Goal: Task Accomplishment & Management: Use online tool/utility

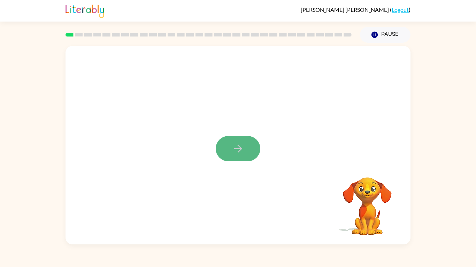
click at [227, 151] on button "button" at bounding box center [238, 148] width 45 height 25
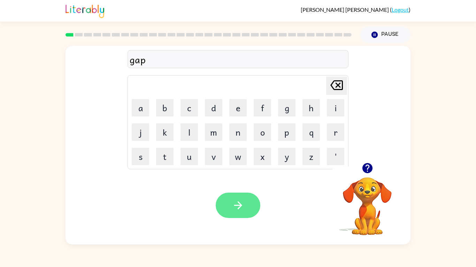
click at [248, 203] on button "button" at bounding box center [238, 205] width 45 height 25
click at [237, 207] on icon "button" at bounding box center [238, 205] width 12 height 12
click at [233, 199] on button "button" at bounding box center [238, 205] width 45 height 25
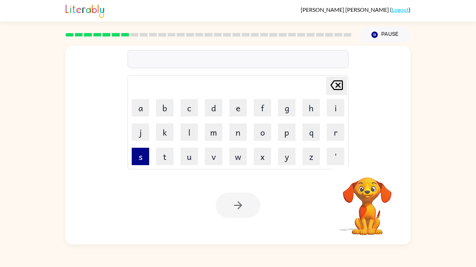
click at [143, 152] on button "s" at bounding box center [140, 156] width 17 height 17
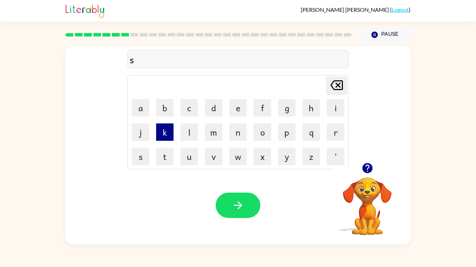
click at [172, 133] on button "k" at bounding box center [164, 132] width 17 height 17
click at [332, 130] on button "r" at bounding box center [335, 132] width 17 height 17
click at [339, 113] on button "i" at bounding box center [335, 107] width 17 height 17
click at [170, 112] on button "b" at bounding box center [164, 107] width 17 height 17
click at [187, 137] on button "l" at bounding box center [188, 132] width 17 height 17
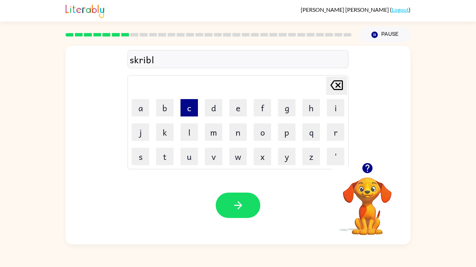
click at [184, 107] on button "c" at bounding box center [188, 107] width 17 height 17
click at [340, 83] on icon at bounding box center [336, 85] width 13 height 10
click at [239, 113] on button "e" at bounding box center [237, 107] width 17 height 17
click at [138, 61] on div "skrible" at bounding box center [238, 59] width 217 height 15
click at [134, 61] on div "skrible" at bounding box center [238, 59] width 217 height 15
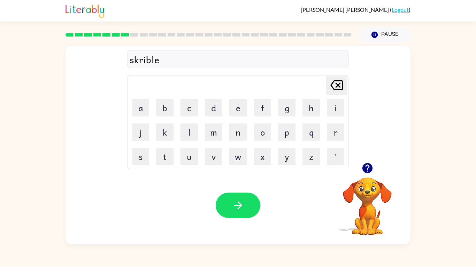
click at [148, 61] on div "skrible" at bounding box center [238, 59] width 217 height 15
click at [163, 113] on button "b" at bounding box center [164, 107] width 17 height 17
click at [190, 132] on button "l" at bounding box center [188, 132] width 17 height 17
click at [238, 108] on button "e" at bounding box center [237, 107] width 17 height 17
click at [245, 216] on button "button" at bounding box center [238, 205] width 45 height 25
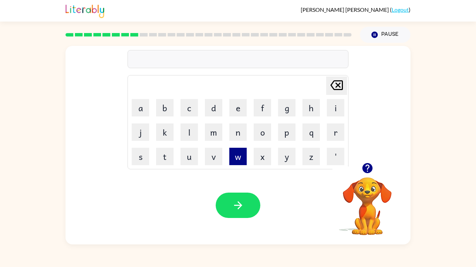
click at [239, 154] on button "w" at bounding box center [237, 156] width 17 height 17
click at [335, 111] on button "i" at bounding box center [335, 107] width 17 height 17
click at [139, 158] on button "s" at bounding box center [140, 156] width 17 height 17
click at [146, 157] on button "s" at bounding box center [140, 156] width 17 height 17
click at [339, 90] on icon "[PERSON_NAME] last character input" at bounding box center [336, 85] width 17 height 17
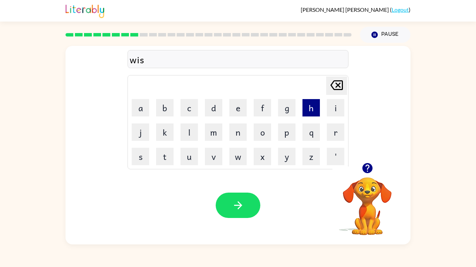
click at [316, 106] on button "h" at bounding box center [310, 107] width 17 height 17
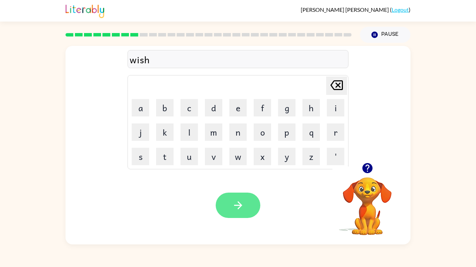
click at [250, 204] on button "button" at bounding box center [238, 205] width 45 height 25
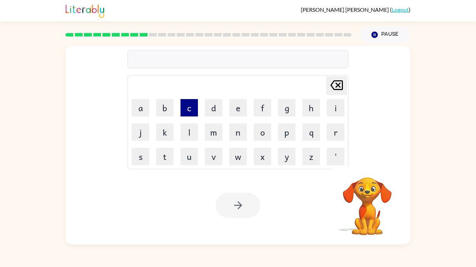
click at [189, 108] on button "c" at bounding box center [188, 107] width 17 height 17
click at [265, 132] on button "o" at bounding box center [261, 132] width 17 height 17
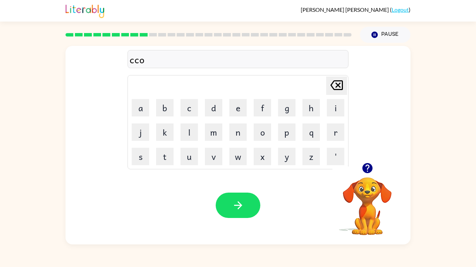
click at [338, 92] on icon "[PERSON_NAME] last character input" at bounding box center [336, 85] width 17 height 17
click at [260, 136] on button "o" at bounding box center [261, 132] width 17 height 17
click at [189, 149] on button "u" at bounding box center [188, 156] width 17 height 17
click at [194, 129] on button "l" at bounding box center [188, 132] width 17 height 17
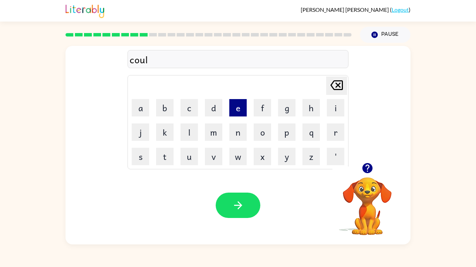
click at [240, 114] on button "e" at bounding box center [237, 107] width 17 height 17
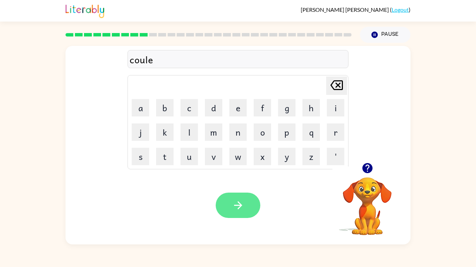
click at [241, 210] on icon "button" at bounding box center [238, 205] width 12 height 12
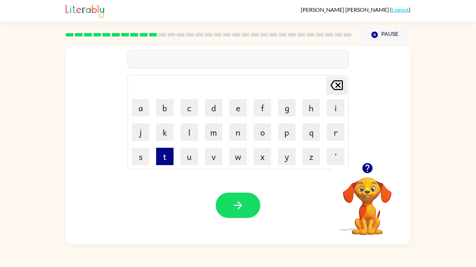
click at [161, 155] on button "t" at bounding box center [164, 156] width 17 height 17
click at [310, 108] on button "h" at bounding box center [310, 107] width 17 height 17
click at [140, 114] on button "a" at bounding box center [140, 107] width 17 height 17
click at [240, 132] on button "n" at bounding box center [237, 132] width 17 height 17
click at [287, 102] on button "g" at bounding box center [286, 107] width 17 height 17
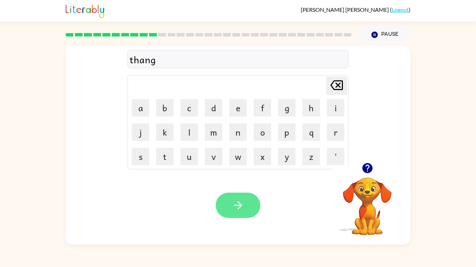
click at [232, 213] on button "button" at bounding box center [238, 205] width 45 height 25
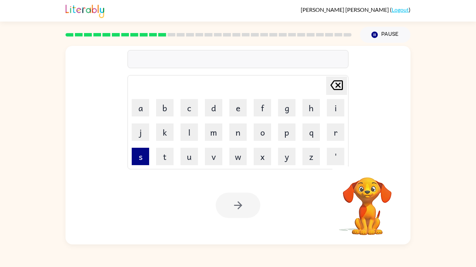
click at [133, 157] on button "s" at bounding box center [140, 156] width 17 height 17
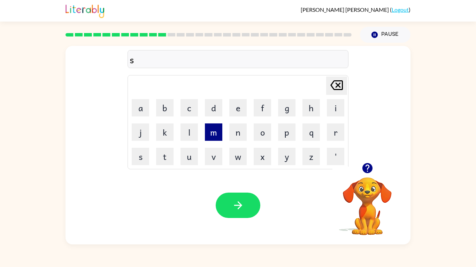
click at [213, 134] on button "m" at bounding box center [213, 132] width 17 height 17
click at [260, 131] on button "o" at bounding box center [261, 132] width 17 height 17
click at [161, 125] on button "k" at bounding box center [164, 132] width 17 height 17
click at [231, 110] on button "e" at bounding box center [237, 107] width 17 height 17
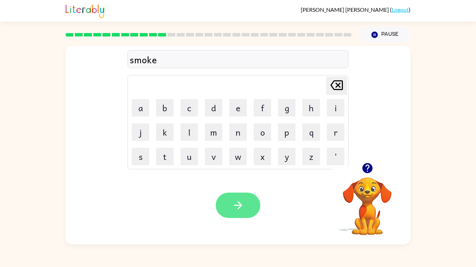
click at [249, 203] on button "button" at bounding box center [238, 205] width 45 height 25
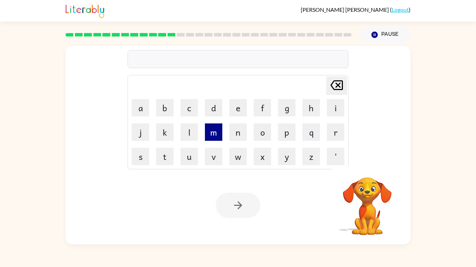
click at [214, 134] on button "m" at bounding box center [213, 132] width 17 height 17
click at [337, 112] on button "i" at bounding box center [335, 107] width 17 height 17
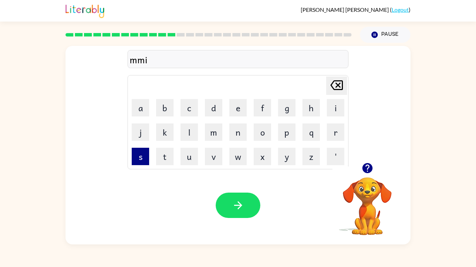
click at [144, 163] on button "s" at bounding box center [140, 156] width 17 height 17
click at [165, 158] on button "t" at bounding box center [164, 156] width 17 height 17
click at [143, 105] on button "a" at bounding box center [140, 107] width 17 height 17
click at [165, 129] on button "k" at bounding box center [164, 132] width 17 height 17
type button "k"
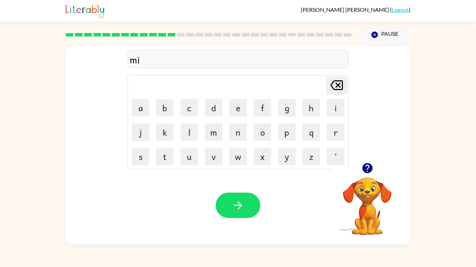
click at [79, 137] on div "mi Delete Delete last character input a b c d e f g h i j k l m n o p q r s t u…" at bounding box center [237, 104] width 345 height 117
click at [142, 161] on button "s" at bounding box center [140, 156] width 17 height 17
click at [169, 161] on button "t" at bounding box center [164, 156] width 17 height 17
click at [139, 109] on button "a" at bounding box center [140, 107] width 17 height 17
click at [171, 135] on button "k" at bounding box center [164, 132] width 17 height 17
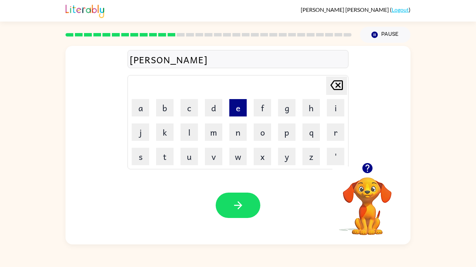
click at [234, 103] on button "e" at bounding box center [237, 107] width 17 height 17
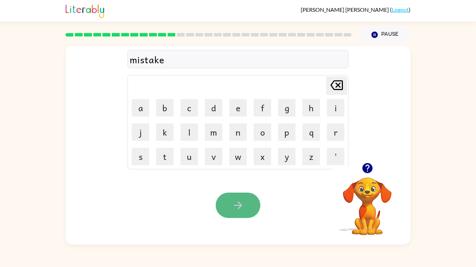
click at [240, 199] on button "button" at bounding box center [238, 205] width 45 height 25
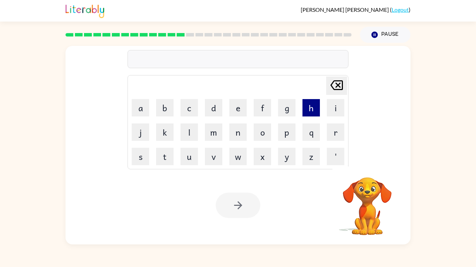
click at [310, 113] on button "h" at bounding box center [310, 107] width 17 height 17
click at [245, 108] on button "e" at bounding box center [237, 107] width 17 height 17
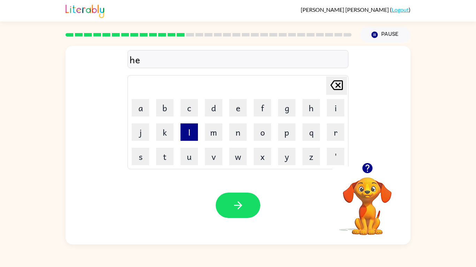
click at [188, 131] on button "l" at bounding box center [188, 132] width 17 height 17
click at [293, 138] on button "p" at bounding box center [286, 132] width 17 height 17
click at [195, 136] on button "l" at bounding box center [188, 132] width 17 height 17
click at [338, 110] on button "i" at bounding box center [335, 107] width 17 height 17
click at [140, 163] on button "s" at bounding box center [140, 156] width 17 height 17
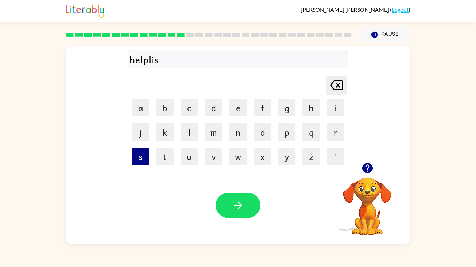
click at [147, 156] on button "s" at bounding box center [140, 156] width 17 height 17
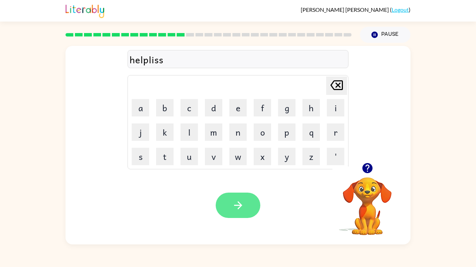
click at [246, 210] on button "button" at bounding box center [238, 205] width 45 height 25
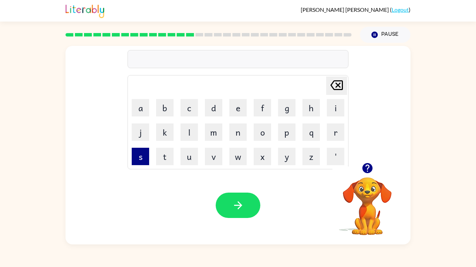
click at [136, 159] on button "s" at bounding box center [140, 156] width 17 height 17
click at [172, 160] on button "t" at bounding box center [164, 156] width 17 height 17
click at [194, 158] on button "u" at bounding box center [188, 156] width 17 height 17
click at [211, 110] on button "d" at bounding box center [213, 107] width 17 height 17
click at [238, 109] on button "e" at bounding box center [237, 107] width 17 height 17
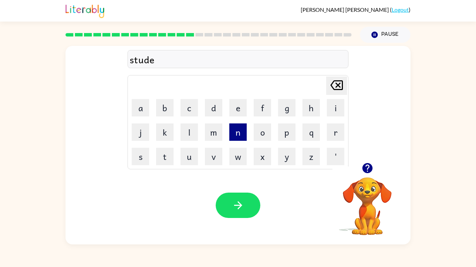
click at [232, 135] on button "n" at bounding box center [237, 132] width 17 height 17
click at [158, 159] on button "t" at bounding box center [164, 156] width 17 height 17
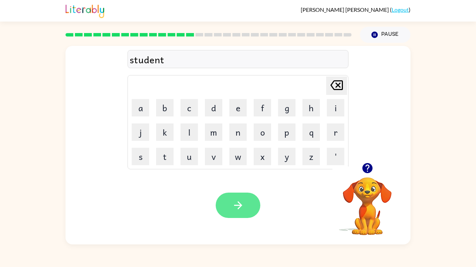
click at [225, 196] on button "button" at bounding box center [238, 205] width 45 height 25
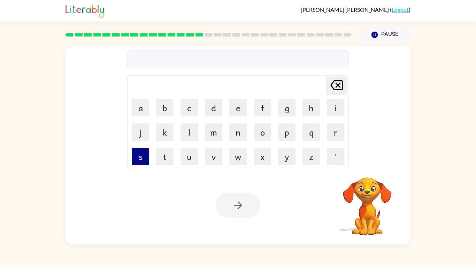
click at [142, 156] on button "s" at bounding box center [140, 156] width 17 height 17
click at [168, 162] on button "t" at bounding box center [164, 156] width 17 height 17
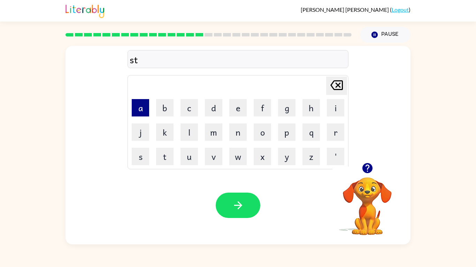
click at [141, 110] on button "a" at bounding box center [140, 107] width 17 height 17
click at [337, 128] on button "r" at bounding box center [335, 132] width 17 height 17
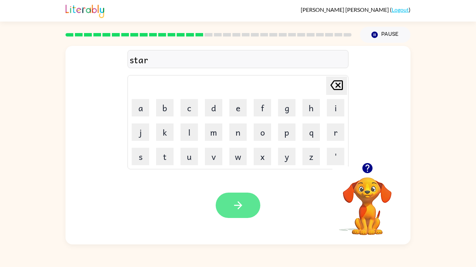
click at [240, 205] on icon "button" at bounding box center [238, 206] width 8 height 8
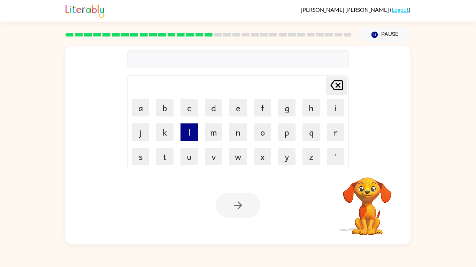
click at [190, 128] on button "l" at bounding box center [188, 132] width 17 height 17
click at [325, 139] on td "r" at bounding box center [335, 132] width 24 height 24
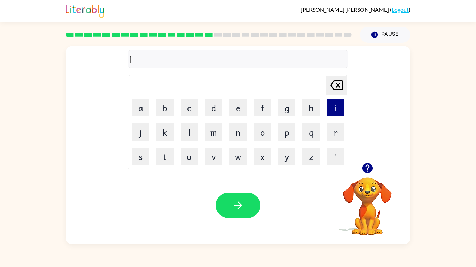
click at [338, 102] on button "i" at bounding box center [335, 107] width 17 height 17
click at [163, 158] on button "t" at bounding box center [164, 156] width 17 height 17
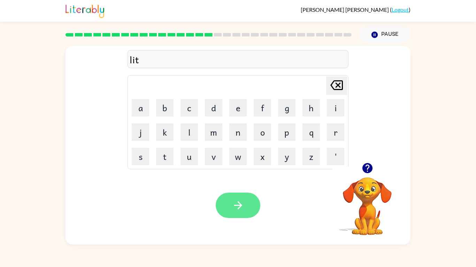
click at [243, 200] on icon "button" at bounding box center [238, 205] width 12 height 12
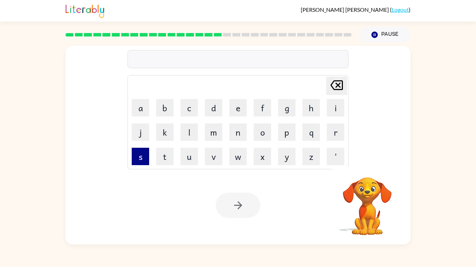
click at [141, 161] on button "s" at bounding box center [140, 156] width 17 height 17
click at [232, 157] on button "w" at bounding box center [237, 156] width 17 height 17
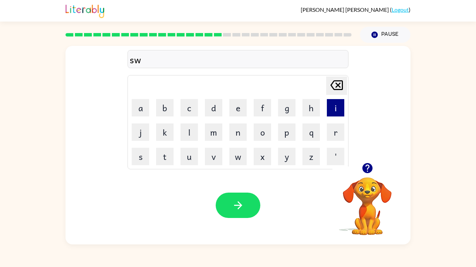
click at [336, 106] on button "i" at bounding box center [335, 107] width 17 height 17
click at [259, 104] on button "f" at bounding box center [261, 107] width 17 height 17
click at [241, 103] on button "e" at bounding box center [237, 107] width 17 height 17
click at [217, 111] on button "d" at bounding box center [213, 107] width 17 height 17
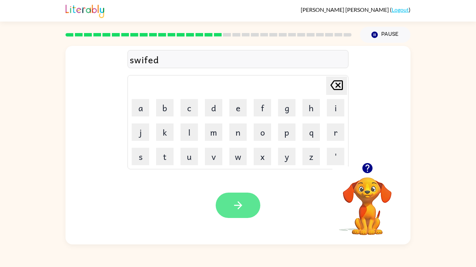
click at [245, 202] on button "button" at bounding box center [238, 205] width 45 height 25
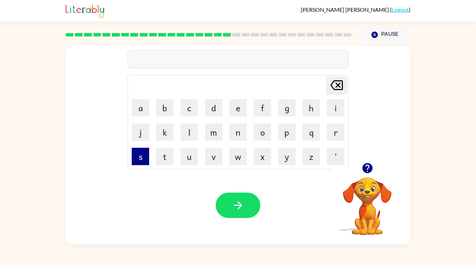
click at [138, 151] on button "s" at bounding box center [140, 156] width 17 height 17
click at [309, 107] on button "h" at bounding box center [310, 107] width 17 height 17
click at [336, 109] on button "i" at bounding box center [335, 107] width 17 height 17
click at [335, 129] on button "r" at bounding box center [335, 132] width 17 height 17
click at [162, 160] on button "t" at bounding box center [164, 156] width 17 height 17
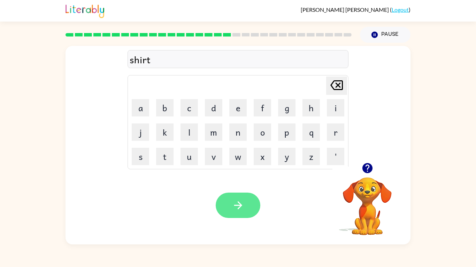
click at [225, 196] on button "button" at bounding box center [238, 205] width 45 height 25
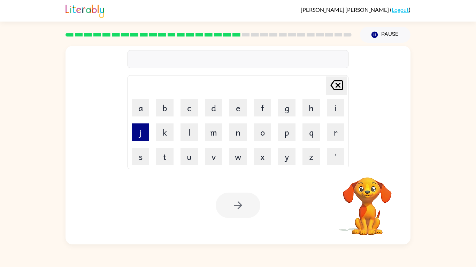
click at [139, 130] on button "j" at bounding box center [140, 132] width 17 height 17
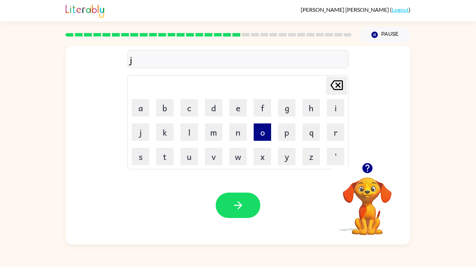
click at [269, 127] on button "o" at bounding box center [261, 132] width 17 height 17
click at [169, 112] on button "b" at bounding box center [164, 107] width 17 height 17
click at [366, 165] on icon "button" at bounding box center [367, 168] width 12 height 12
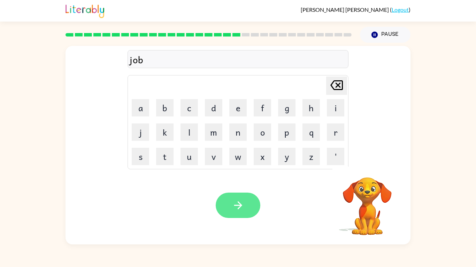
click at [242, 208] on icon "button" at bounding box center [238, 205] width 12 height 12
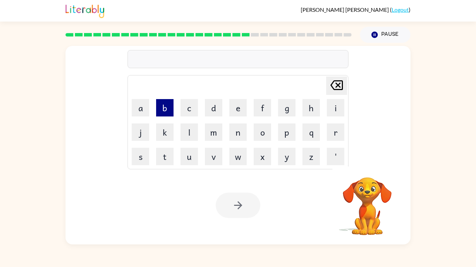
click at [167, 112] on button "b" at bounding box center [164, 107] width 17 height 17
click at [263, 135] on button "o" at bounding box center [261, 132] width 17 height 17
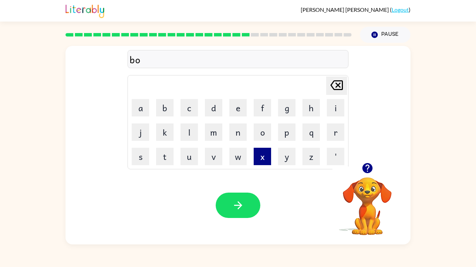
click at [266, 153] on button "x" at bounding box center [261, 156] width 17 height 17
click at [229, 107] on button "e" at bounding box center [237, 107] width 17 height 17
click at [147, 155] on button "s" at bounding box center [140, 156] width 17 height 17
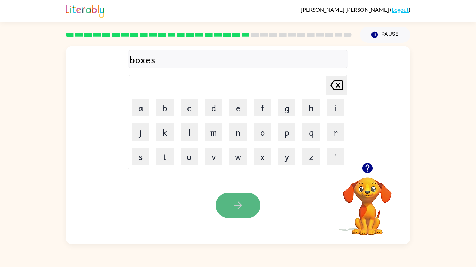
click at [246, 204] on button "button" at bounding box center [238, 205] width 45 height 25
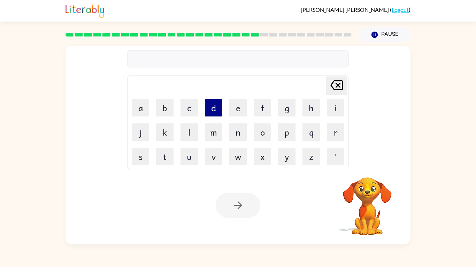
click at [209, 107] on button "d" at bounding box center [213, 107] width 17 height 17
click at [338, 112] on button "i" at bounding box center [335, 107] width 17 height 17
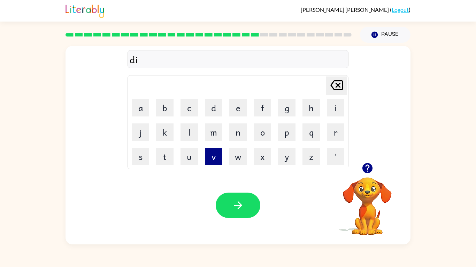
click at [216, 163] on button "v" at bounding box center [213, 156] width 17 height 17
click at [232, 110] on button "e" at bounding box center [237, 107] width 17 height 17
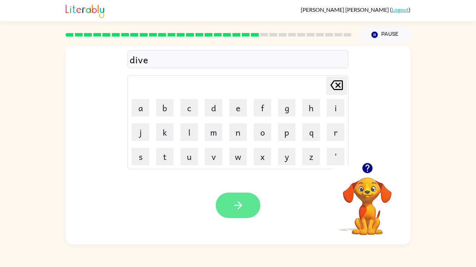
click at [242, 202] on icon "button" at bounding box center [238, 205] width 12 height 12
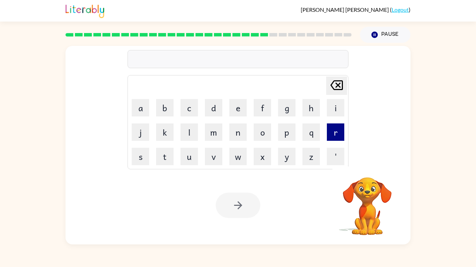
click at [328, 129] on button "r" at bounding box center [335, 132] width 17 height 17
click at [266, 131] on button "o" at bounding box center [261, 132] width 17 height 17
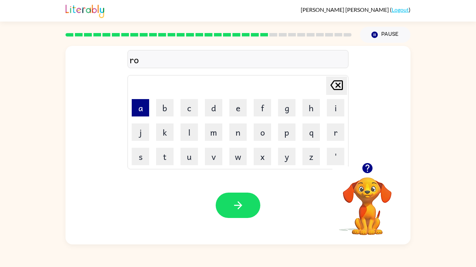
click at [140, 107] on button "a" at bounding box center [140, 107] width 17 height 17
click at [218, 114] on button "d" at bounding box center [213, 107] width 17 height 17
click at [237, 159] on button "w" at bounding box center [237, 156] width 17 height 17
type button "w"
click at [229, 148] on button "w" at bounding box center [237, 156] width 17 height 17
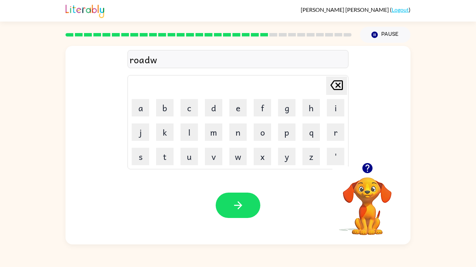
click at [229, 148] on button "w" at bounding box center [237, 156] width 17 height 17
click at [226, 188] on div "Your browser must support playing .mp4 files to use Literably. Please try using…" at bounding box center [237, 205] width 345 height 78
click at [244, 158] on button "w" at bounding box center [237, 156] width 17 height 17
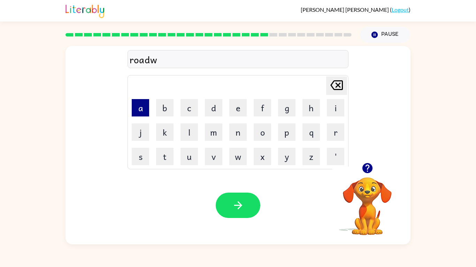
click at [141, 100] on button "a" at bounding box center [140, 107] width 17 height 17
click at [284, 151] on button "y" at bounding box center [286, 156] width 17 height 17
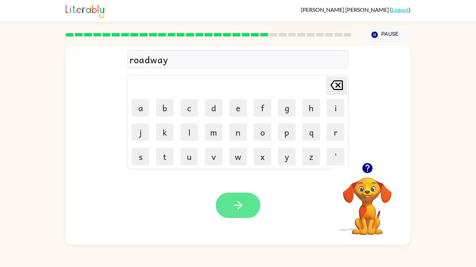
click at [242, 206] on icon "button" at bounding box center [238, 205] width 12 height 12
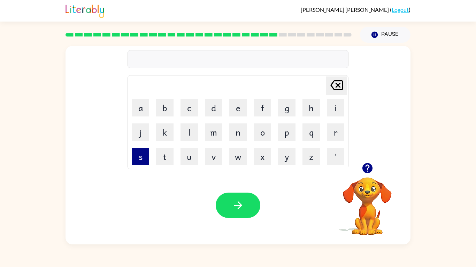
click at [141, 151] on button "s" at bounding box center [140, 156] width 17 height 17
click at [315, 105] on button "h" at bounding box center [310, 107] width 17 height 17
click at [338, 104] on button "i" at bounding box center [335, 107] width 17 height 17
click at [216, 151] on button "v" at bounding box center [213, 156] width 17 height 17
click at [236, 112] on button "e" at bounding box center [237, 107] width 17 height 17
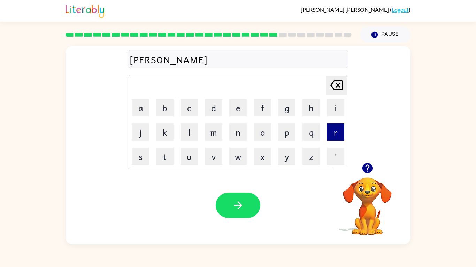
click at [334, 124] on button "r" at bounding box center [335, 132] width 17 height 17
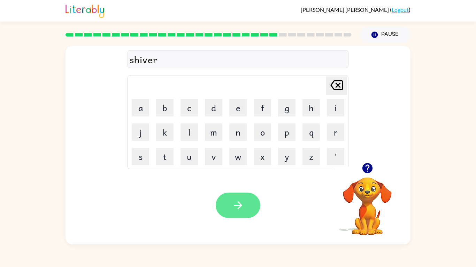
click at [242, 202] on icon "button" at bounding box center [238, 205] width 12 height 12
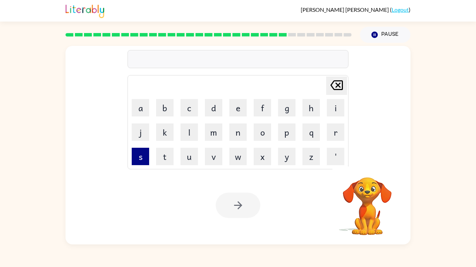
click at [139, 160] on button "s" at bounding box center [140, 156] width 17 height 17
click at [315, 104] on button "h" at bounding box center [310, 107] width 17 height 17
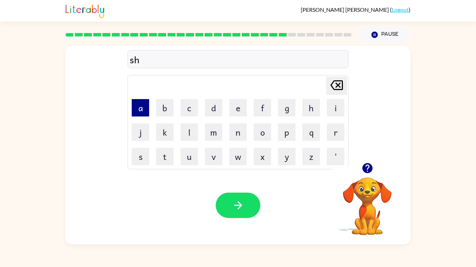
click at [140, 104] on button "a" at bounding box center [140, 107] width 17 height 17
click at [187, 112] on button "c" at bounding box center [188, 107] width 17 height 17
click at [163, 135] on button "k" at bounding box center [164, 132] width 17 height 17
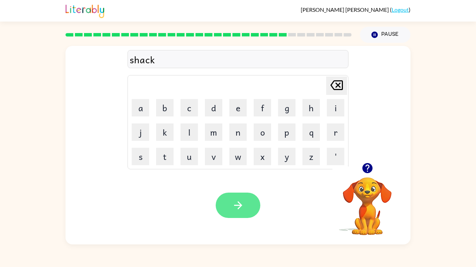
click at [249, 209] on button "button" at bounding box center [238, 205] width 45 height 25
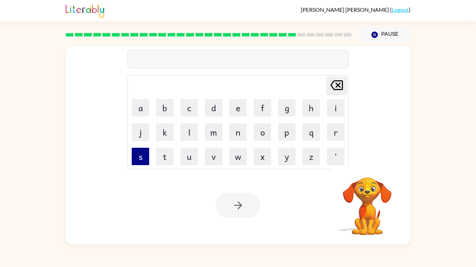
click at [146, 163] on button "s" at bounding box center [140, 156] width 17 height 17
click at [184, 163] on button "u" at bounding box center [188, 156] width 17 height 17
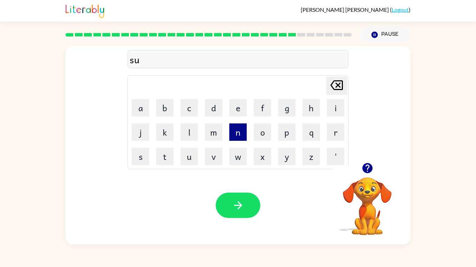
click at [242, 136] on button "n" at bounding box center [237, 132] width 17 height 17
click at [187, 132] on button "l" at bounding box center [188, 132] width 17 height 17
click at [330, 104] on button "i" at bounding box center [335, 107] width 17 height 17
click at [169, 159] on button "t" at bounding box center [164, 156] width 17 height 17
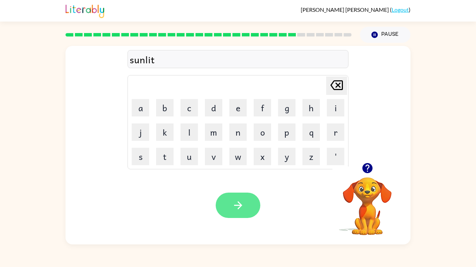
click at [243, 209] on icon "button" at bounding box center [238, 205] width 12 height 12
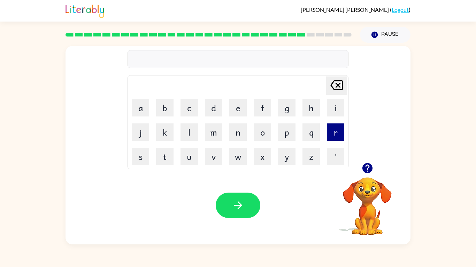
click at [342, 134] on button "r" at bounding box center [335, 132] width 17 height 17
click at [145, 111] on button "a" at bounding box center [140, 107] width 17 height 17
click at [167, 132] on button "k" at bounding box center [164, 132] width 17 height 17
click at [236, 112] on button "e" at bounding box center [237, 107] width 17 height 17
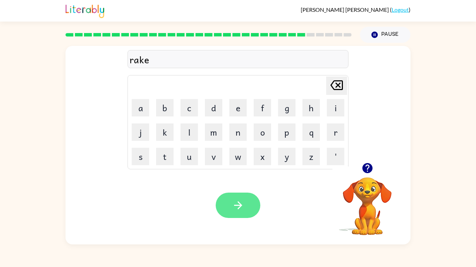
click at [243, 204] on icon "button" at bounding box center [238, 205] width 12 height 12
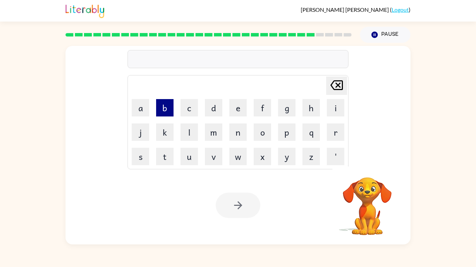
click at [166, 103] on button "b" at bounding box center [164, 107] width 17 height 17
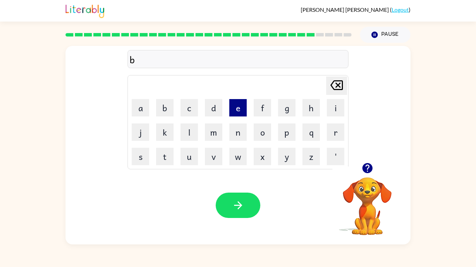
click at [231, 114] on button "e" at bounding box center [237, 107] width 17 height 17
click at [139, 110] on button "a" at bounding box center [140, 107] width 17 height 17
click at [212, 111] on button "d" at bounding box center [213, 107] width 17 height 17
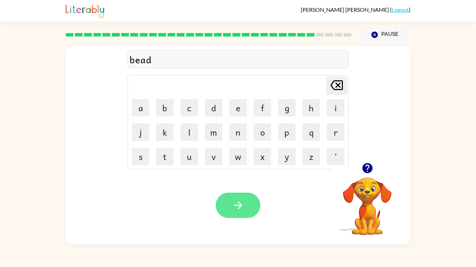
click at [251, 202] on button "button" at bounding box center [238, 205] width 45 height 25
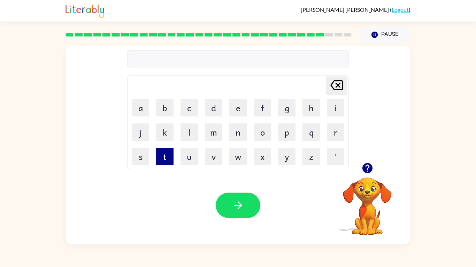
click at [166, 152] on button "t" at bounding box center [164, 156] width 17 height 17
click at [318, 105] on button "h" at bounding box center [310, 107] width 17 height 17
click at [143, 102] on button "a" at bounding box center [140, 107] width 17 height 17
click at [169, 155] on button "t" at bounding box center [164, 156] width 17 height 17
click at [377, 182] on video "Your browser must support playing .mp4 files to use Literably. Please try using…" at bounding box center [367, 202] width 70 height 70
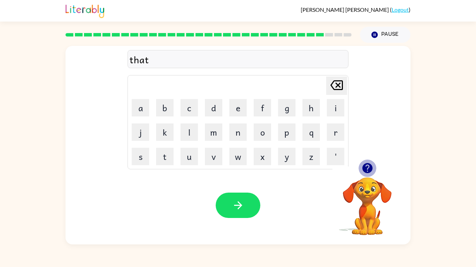
click at [364, 170] on icon "button" at bounding box center [367, 168] width 10 height 10
click at [242, 209] on icon "button" at bounding box center [238, 205] width 12 height 12
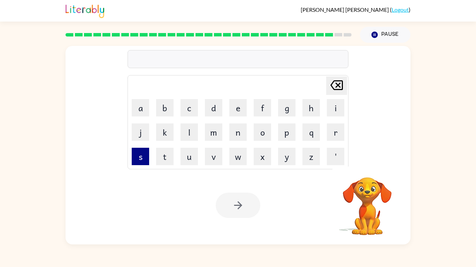
click at [136, 161] on button "s" at bounding box center [140, 156] width 17 height 17
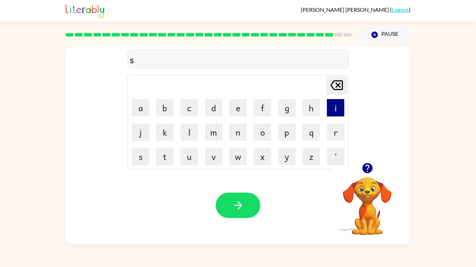
click at [333, 103] on button "i" at bounding box center [335, 107] width 17 height 17
click at [193, 132] on button "l" at bounding box center [188, 132] width 17 height 17
click at [166, 130] on button "k" at bounding box center [164, 132] width 17 height 17
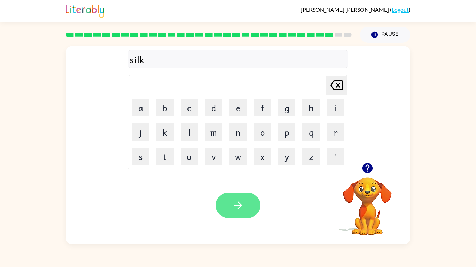
click at [245, 211] on button "button" at bounding box center [238, 205] width 45 height 25
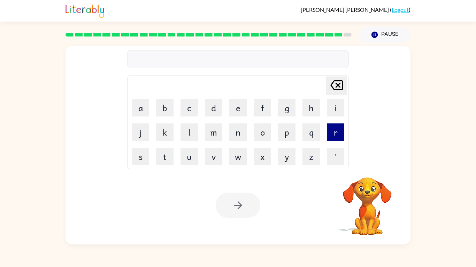
click at [334, 131] on button "r" at bounding box center [335, 132] width 17 height 17
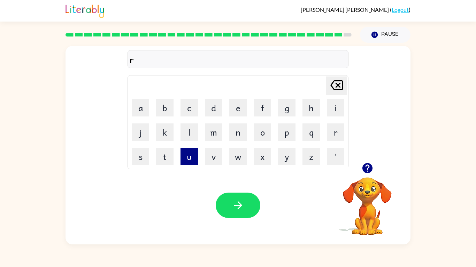
click at [192, 158] on button "u" at bounding box center [188, 156] width 17 height 17
click at [196, 130] on button "l" at bounding box center [188, 132] width 17 height 17
click at [233, 104] on button "e" at bounding box center [237, 107] width 17 height 17
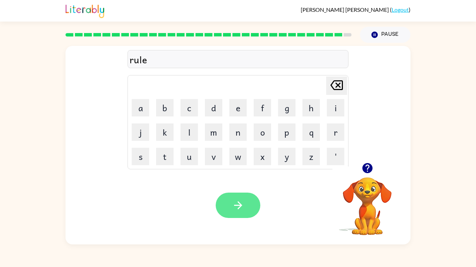
click at [243, 213] on button "button" at bounding box center [238, 205] width 45 height 25
